Goal: Information Seeking & Learning: Find specific fact

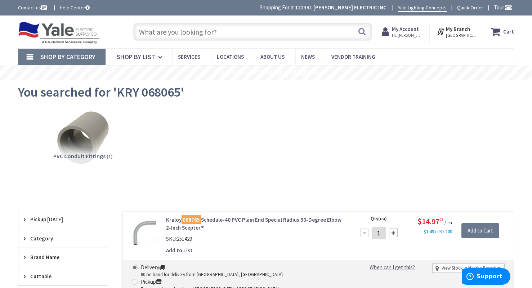
click at [230, 33] on input "text" at bounding box center [252, 32] width 239 height 18
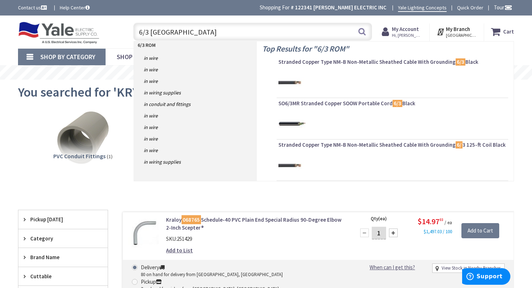
type input "6/3 [PERSON_NAME]"
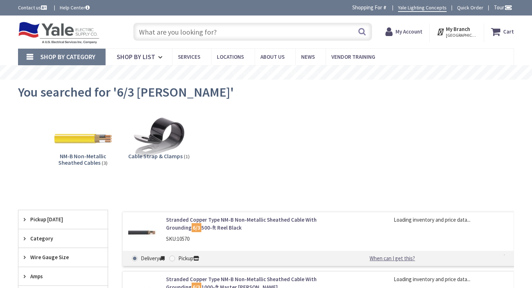
type input "[STREET_ADDRESS]"
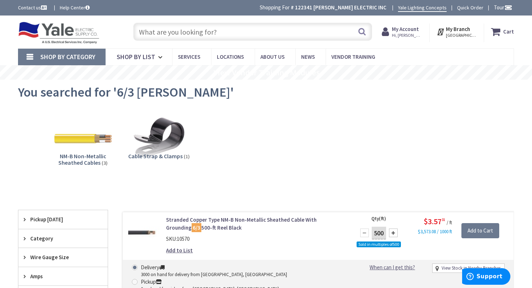
click at [199, 30] on input "text" at bounding box center [252, 32] width 239 height 18
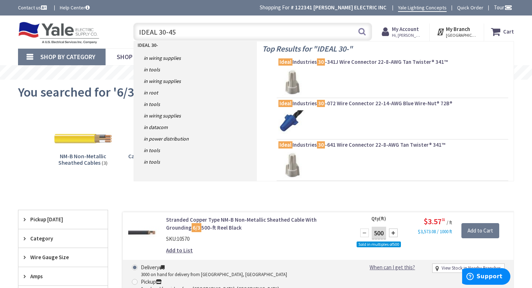
type input "IDEAL 30-454"
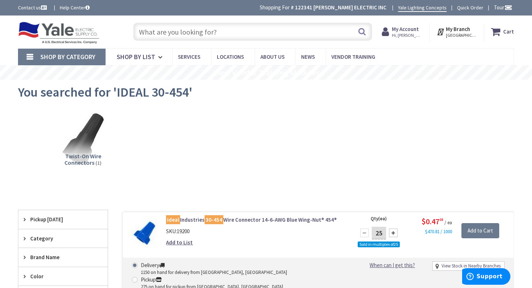
click at [201, 32] on input "text" at bounding box center [252, 32] width 239 height 18
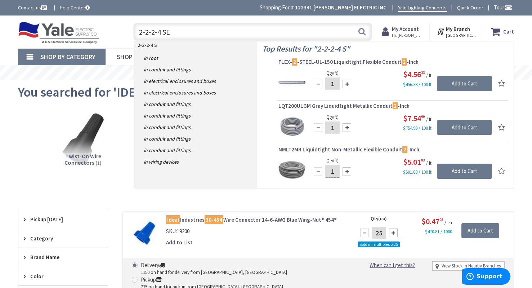
type input "2-2-2-4 SER"
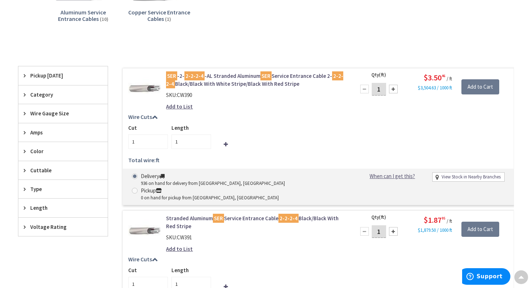
scroll to position [144, 0]
